Goal: Use online tool/utility

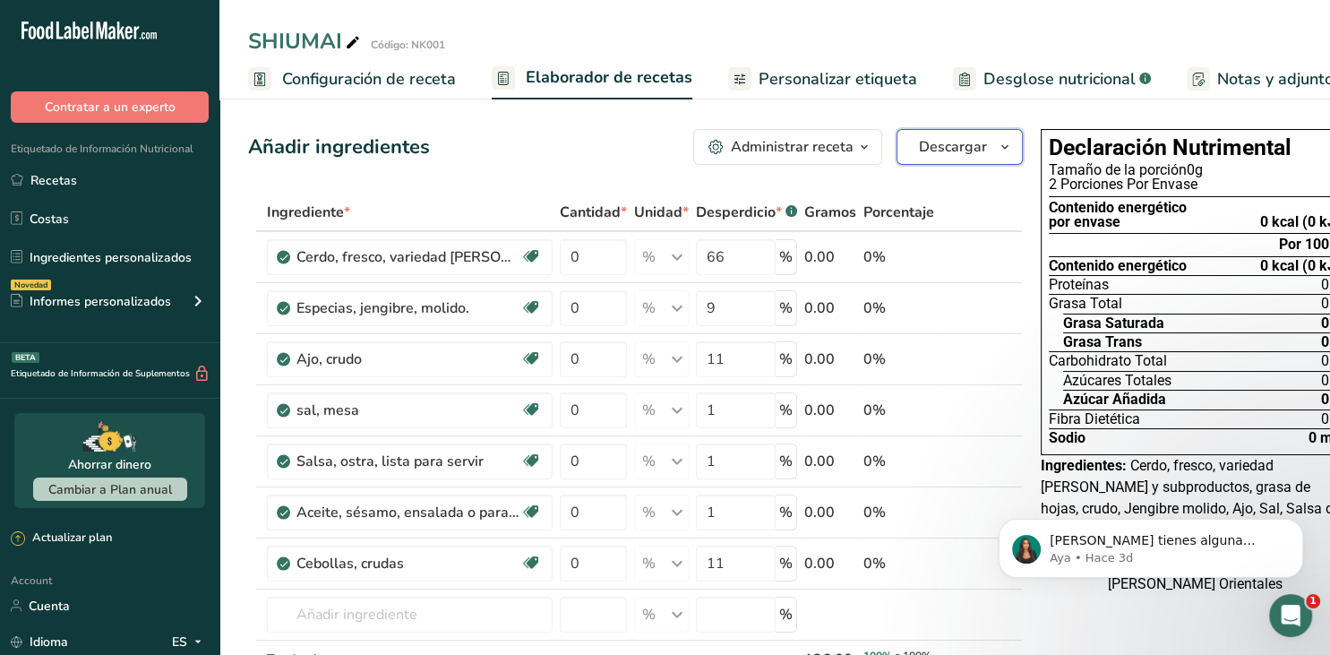
click at [966, 156] on span "Descargar" at bounding box center [953, 147] width 68 height 22
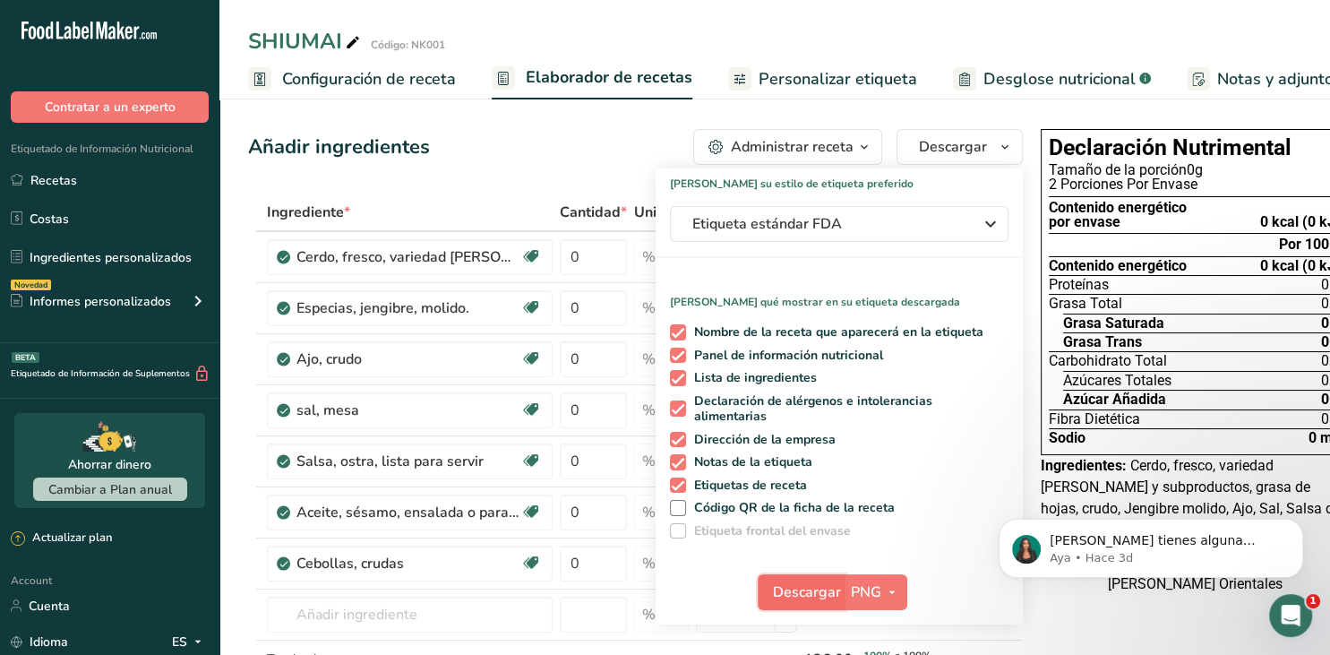
click at [838, 583] on span "Descargar" at bounding box center [807, 592] width 68 height 22
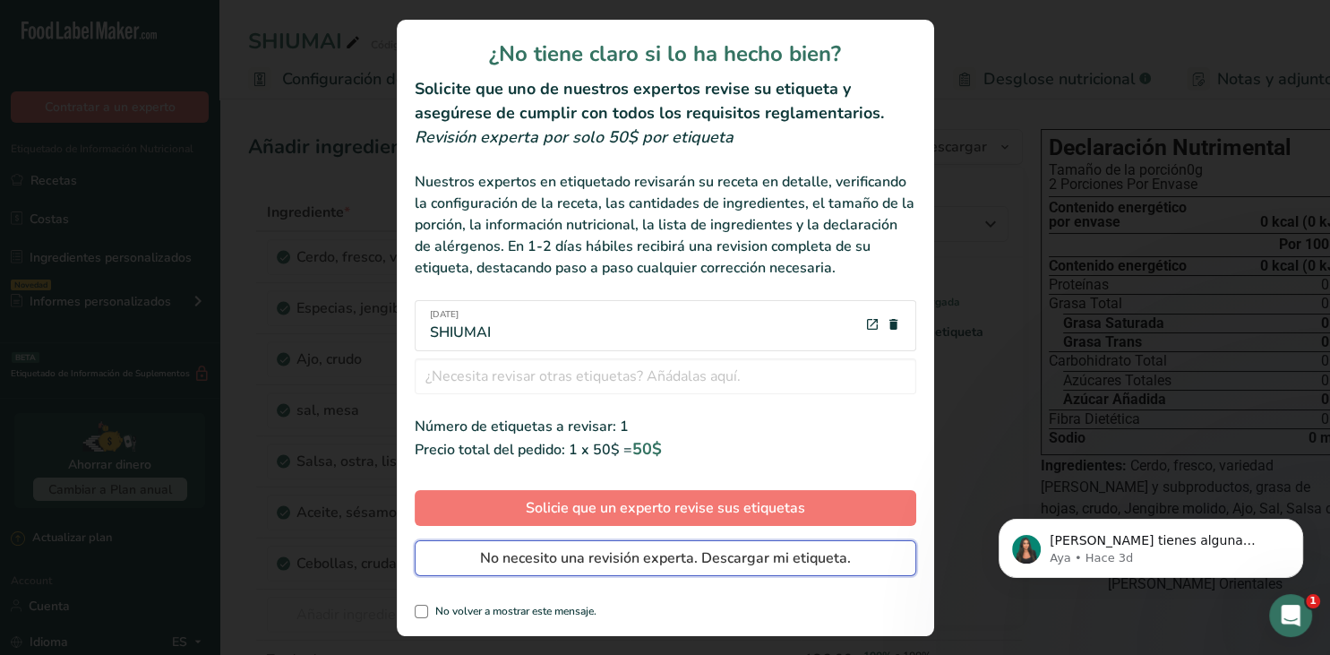
click at [808, 564] on span "No necesito una revisión experta. Descargar mi etiqueta." at bounding box center [665, 558] width 371 height 22
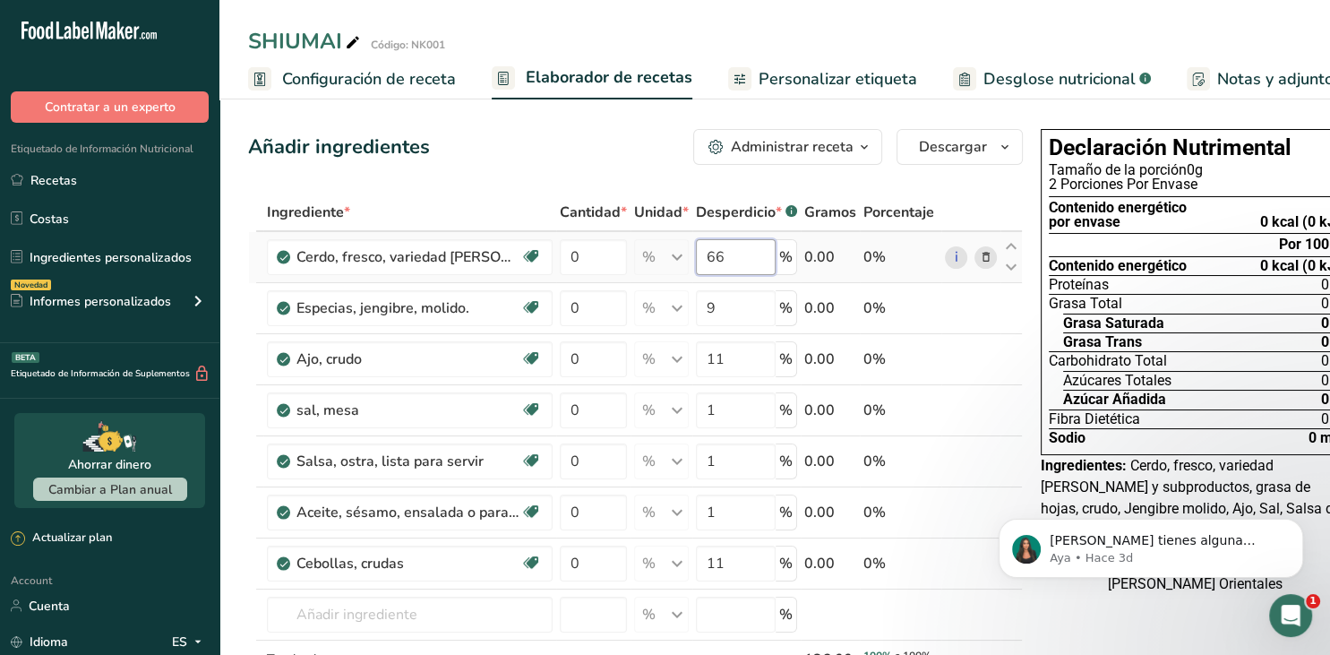
click at [751, 262] on input "66" at bounding box center [736, 257] width 80 height 36
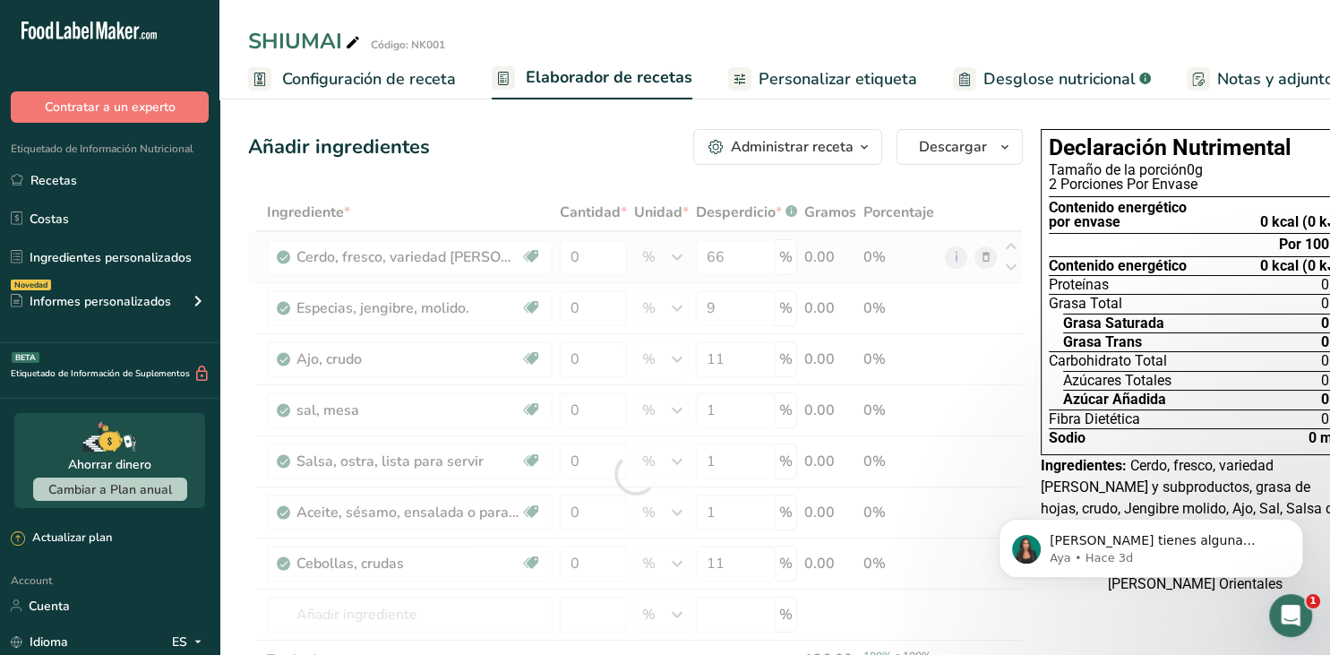
click at [845, 252] on div "Ingrediente * Cantidad * Unidad * Desperdicio * .a-a{fill:#347362;}.b-a{fill:#f…" at bounding box center [635, 474] width 775 height 561
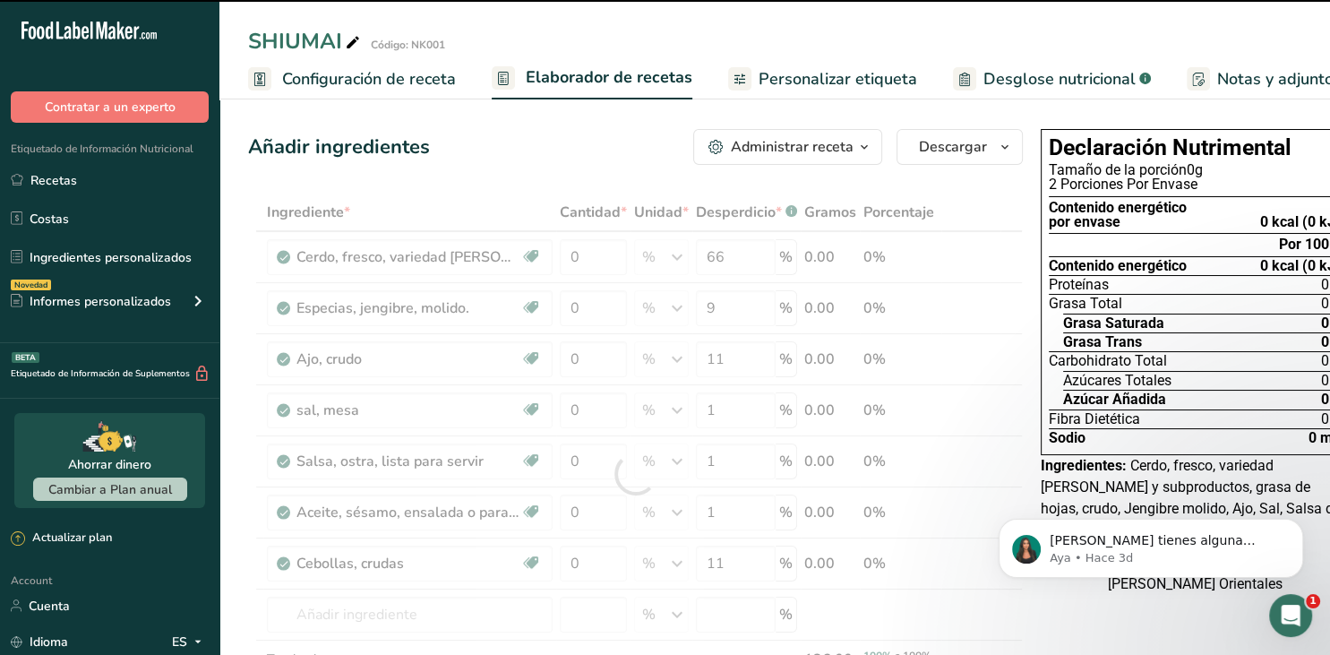
click at [824, 256] on div at bounding box center [635, 474] width 775 height 561
click at [824, 256] on div "0.00" at bounding box center [831, 257] width 52 height 22
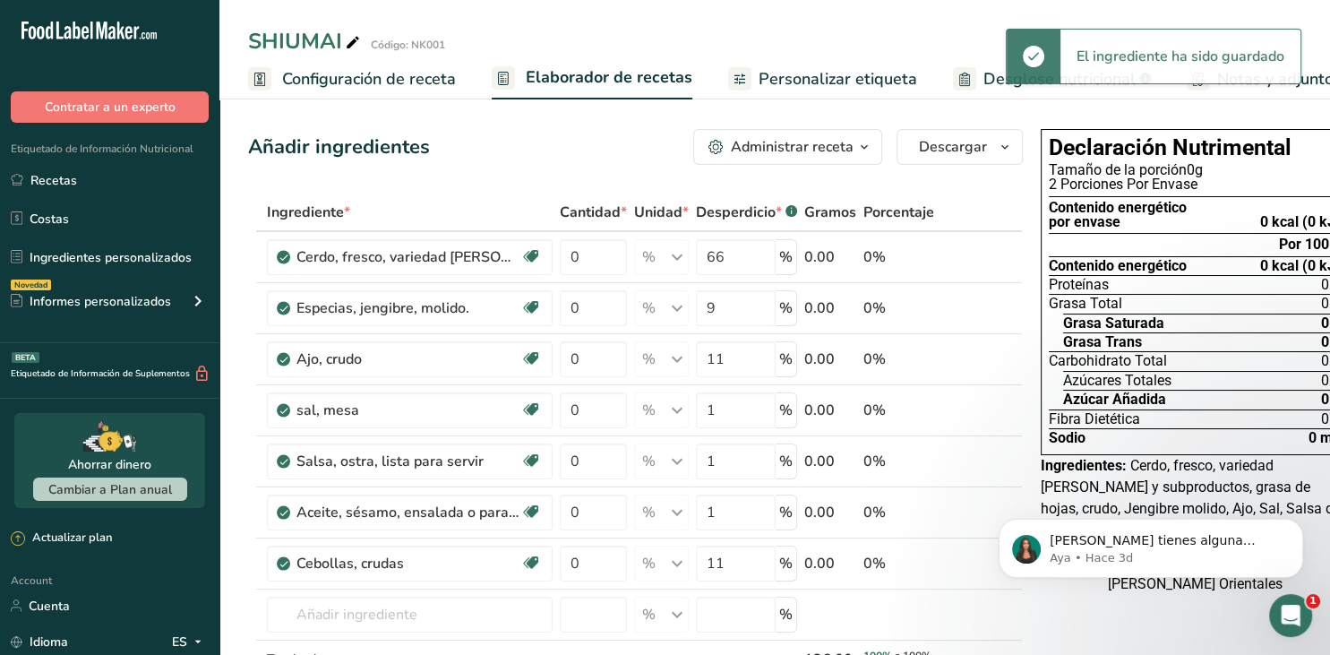
click at [824, 256] on div "0.00" at bounding box center [831, 257] width 52 height 22
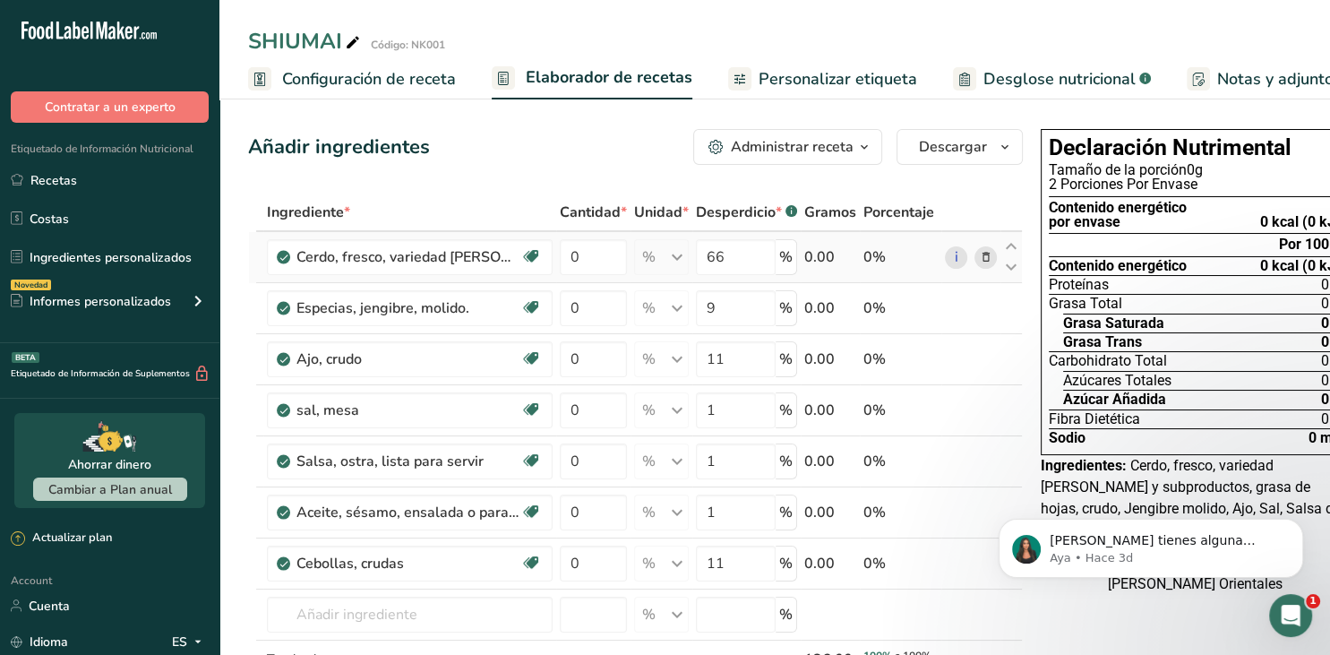
click at [819, 246] on div "0.00" at bounding box center [831, 257] width 52 height 22
click at [599, 264] on input "0" at bounding box center [593, 257] width 67 height 36
type input "6"
type input "0"
